Goal: Transaction & Acquisition: Book appointment/travel/reservation

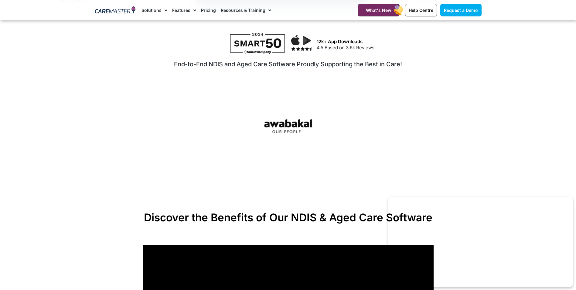
scroll to position [182, 0]
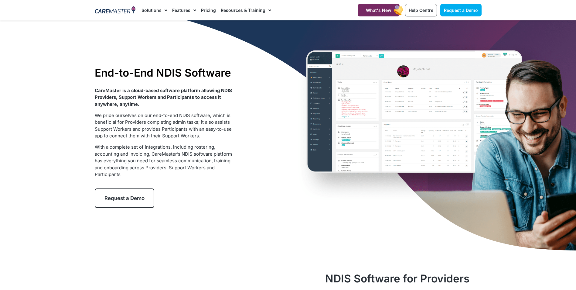
click at [367, 241] on div "End-to-End NDIS Software CareMaster is a cloud-based software platform allowing…" at bounding box center [288, 136] width 393 height 233
click at [254, 202] on div "End-to-End NDIS Software CareMaster is a cloud-based software platform allowing…" at bounding box center [288, 136] width 393 height 233
click at [250, 193] on div "End-to-End NDIS Software CareMaster is a cloud-based software platform allowing…" at bounding box center [288, 136] width 393 height 233
